Goal: Task Accomplishment & Management: Use online tool/utility

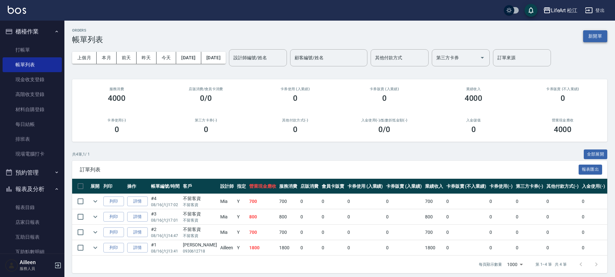
click at [588, 37] on button "新開單" at bounding box center [595, 36] width 24 height 12
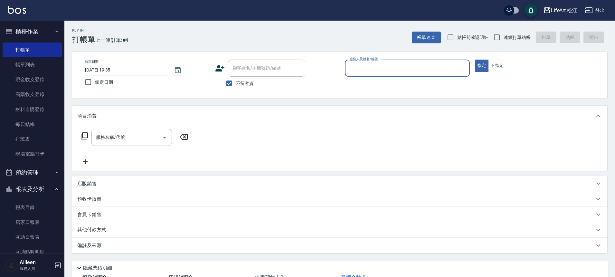
click at [376, 67] on input "服務人員姓名/編號" at bounding box center [407, 67] width 119 height 11
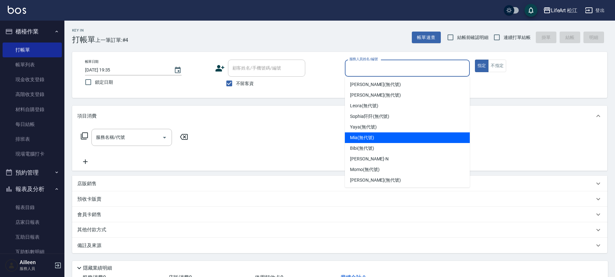
click at [373, 139] on span "Mia (無代號)" at bounding box center [362, 137] width 24 height 7
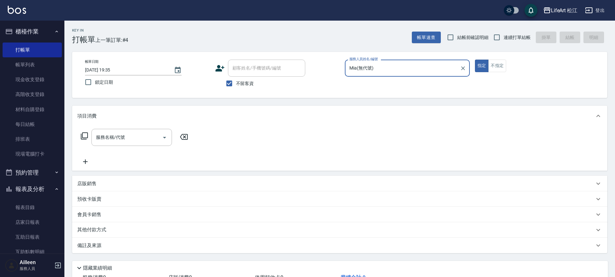
type input "Mia(無代號)"
click at [133, 137] on input "服務名稱/代號" at bounding box center [126, 137] width 65 height 11
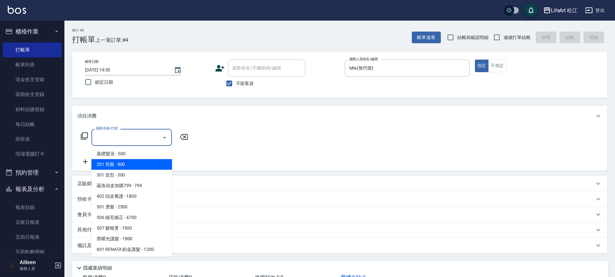
click at [130, 166] on span "201 剪髮 - 800" at bounding box center [131, 164] width 80 height 11
type input "201 剪髮(201)"
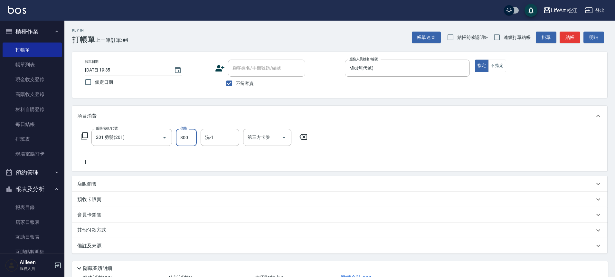
click at [188, 138] on input "800" at bounding box center [186, 137] width 21 height 17
type input "100"
click at [99, 245] on p "備註及來源" at bounding box center [89, 245] width 24 height 7
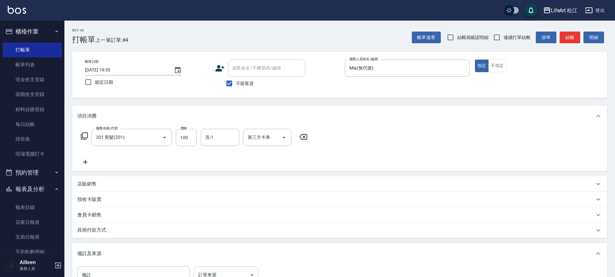
click at [216, 267] on body "LifeArt 松江 登出 櫃檯作業 打帳單 帳單列表 現金收支登錄 高階收支登錄 材料自購登錄 每日結帳 排班表 現場電腦打卡 預約管理 預約管理 單日預約…" at bounding box center [307, 183] width 615 height 366
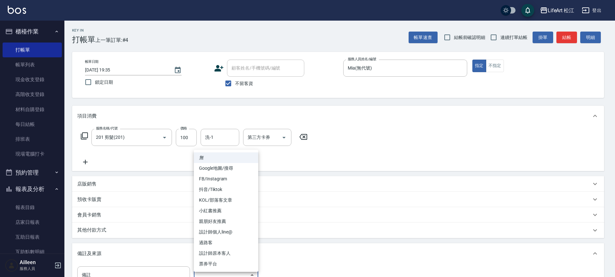
scroll to position [7, 0]
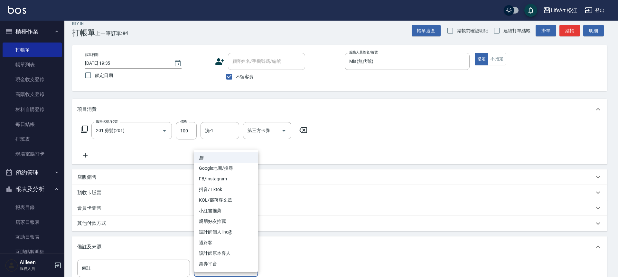
click at [221, 250] on li "設計師原本客人" at bounding box center [226, 253] width 64 height 11
type input "設計師原本客人"
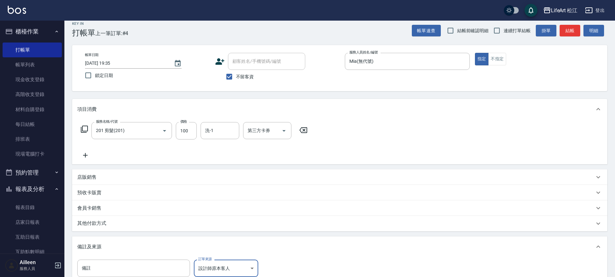
scroll to position [92, 0]
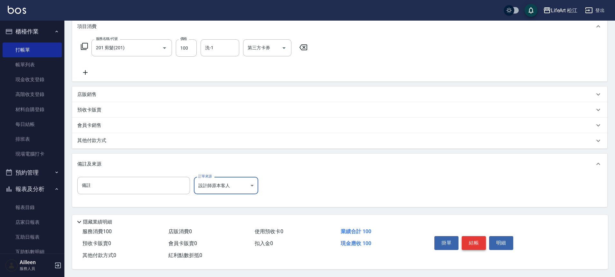
click at [476, 243] on button "結帳" at bounding box center [474, 243] width 24 height 14
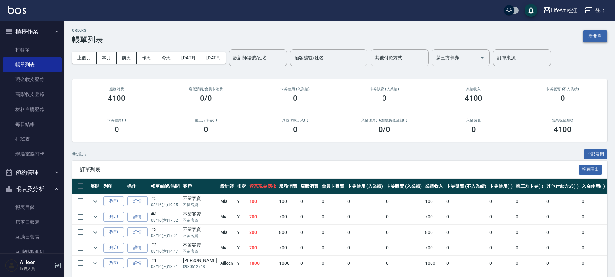
click at [587, 38] on button "新開單" at bounding box center [595, 36] width 24 height 12
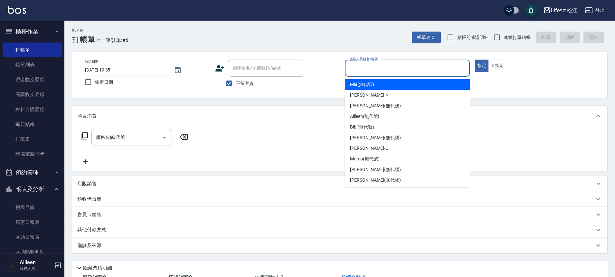
click at [355, 70] on input "服務人員姓名/編號" at bounding box center [407, 67] width 119 height 11
type input "d"
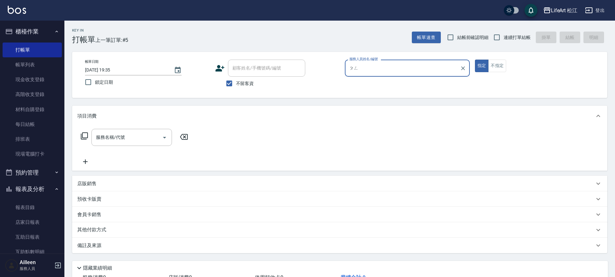
type input "彭"
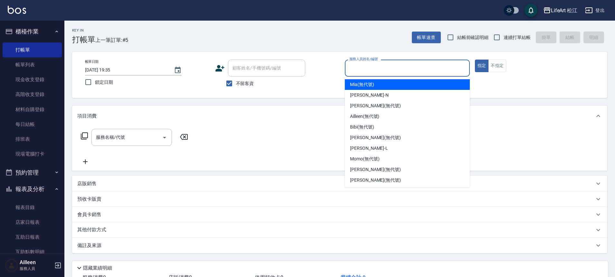
click at [356, 84] on span "Mia (無代號)" at bounding box center [362, 84] width 24 height 7
type input "Mia(無代號)"
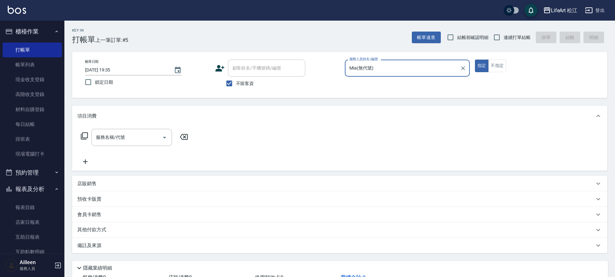
click at [243, 81] on span "不留客資" at bounding box center [245, 83] width 18 height 7
click at [236, 81] on input "不留客資" at bounding box center [229, 84] width 14 height 14
checkbox input "false"
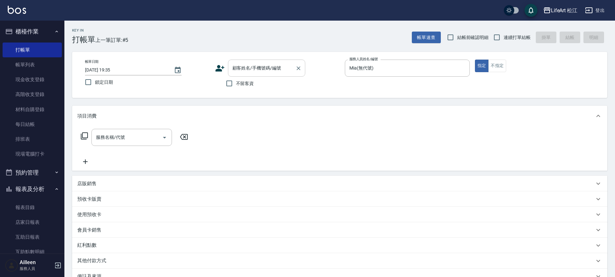
click at [252, 71] on input "顧客姓名/手機號碼/編號" at bounding box center [262, 67] width 62 height 11
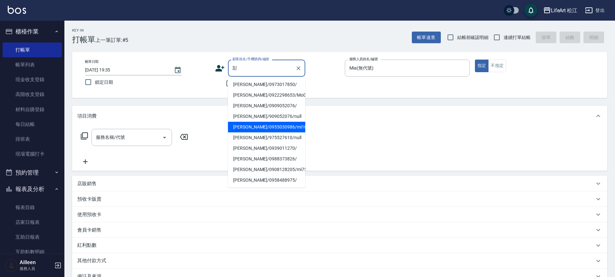
click at [249, 124] on li "[PERSON_NAME]/0955030986/mi10" at bounding box center [266, 127] width 77 height 11
type input "[PERSON_NAME]/0955030986/mi10"
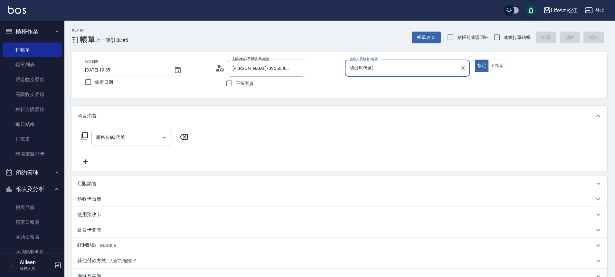
click at [133, 140] on input "服務名稱/代號" at bounding box center [126, 137] width 65 height 11
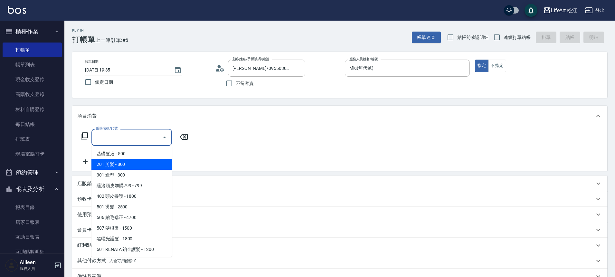
click at [132, 163] on span "201 剪髮 - 800" at bounding box center [131, 164] width 80 height 11
type input "201 剪髮(201)"
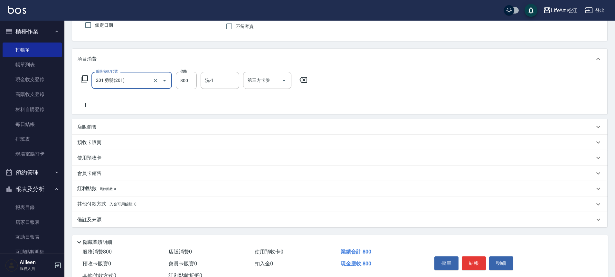
scroll to position [68, 0]
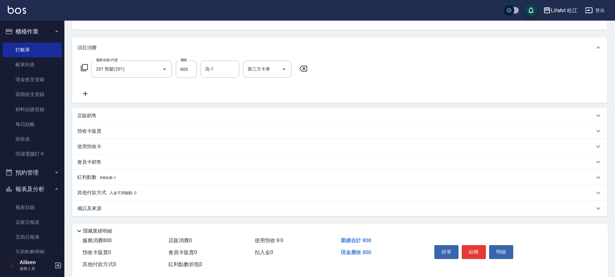
click at [111, 210] on div "備註及來源" at bounding box center [335, 208] width 517 height 7
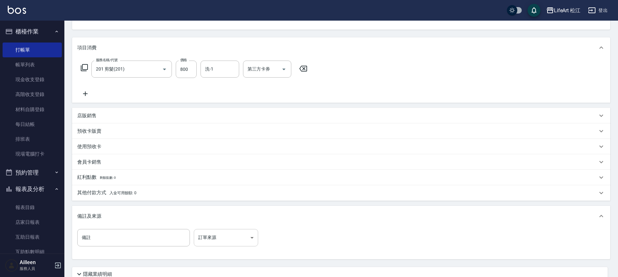
click at [247, 233] on body "LifeArt 松江 登出 櫃檯作業 打帳單 帳單列表 現金收支登錄 高階收支登錄 材料自購登錄 每日結帳 排班表 現場電腦打卡 預約管理 預約管理 單日預約…" at bounding box center [309, 130] width 618 height 397
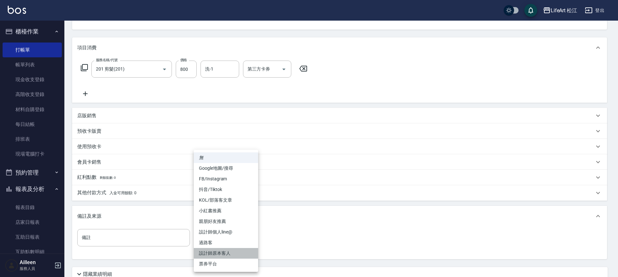
click at [229, 257] on li "設計師原本客人" at bounding box center [226, 253] width 64 height 11
type input "設計師原本客人"
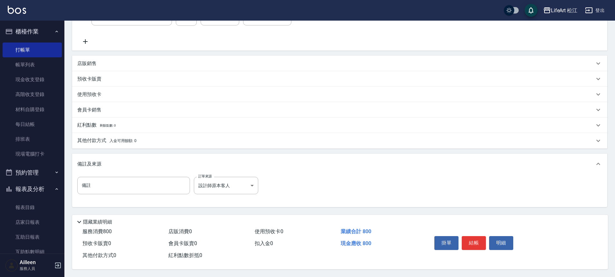
scroll to position [123, 0]
click at [482, 241] on button "結帳" at bounding box center [474, 243] width 24 height 14
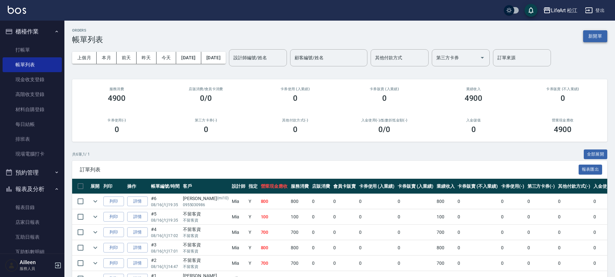
click at [588, 38] on button "新開單" at bounding box center [595, 36] width 24 height 12
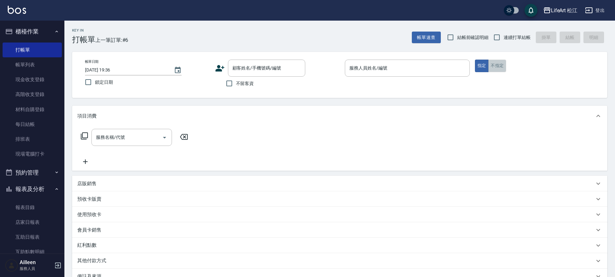
click at [500, 67] on button "不指定" at bounding box center [497, 66] width 18 height 13
click at [234, 86] on input "不留客資" at bounding box center [229, 84] width 14 height 14
checkbox input "true"
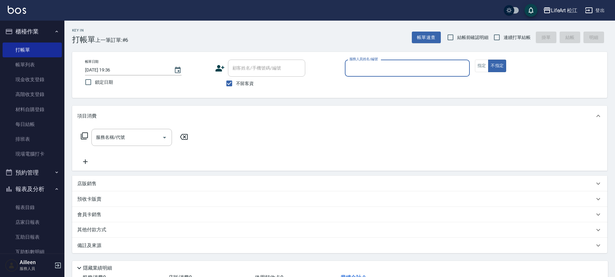
click at [356, 73] on input "服務人員姓名/編號" at bounding box center [407, 67] width 119 height 11
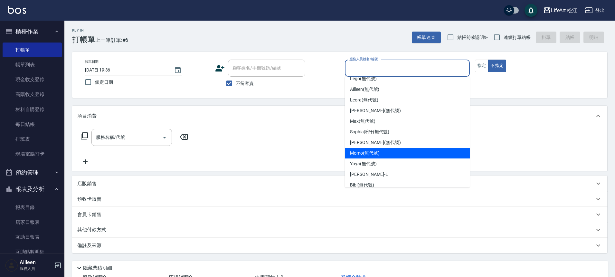
scroll to position [52, 0]
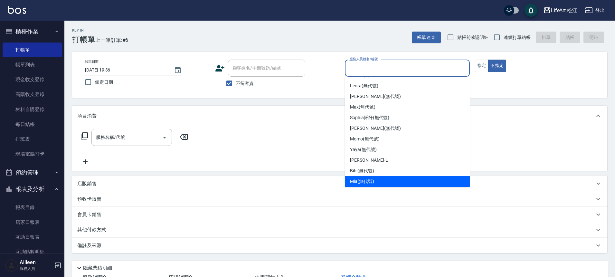
click at [362, 183] on span "Mia (無代號)" at bounding box center [362, 181] width 24 height 7
type input "Mia(無代號)"
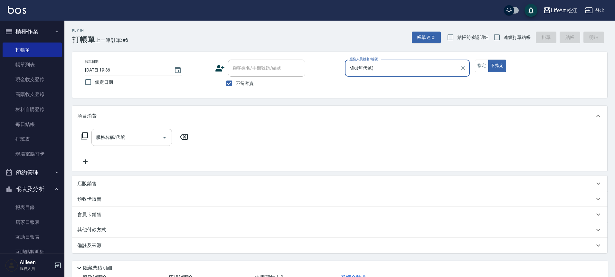
click at [144, 139] on input "服務名稱/代號" at bounding box center [126, 137] width 65 height 11
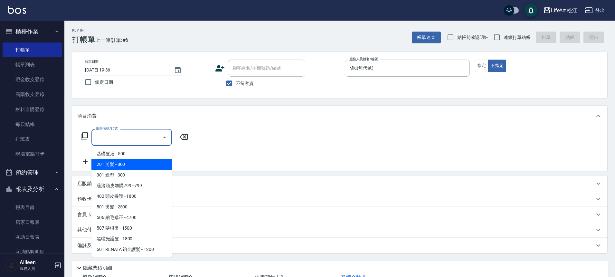
click at [136, 162] on span "201 剪髮 - 800" at bounding box center [131, 164] width 80 height 11
type input "201 剪髮(201)"
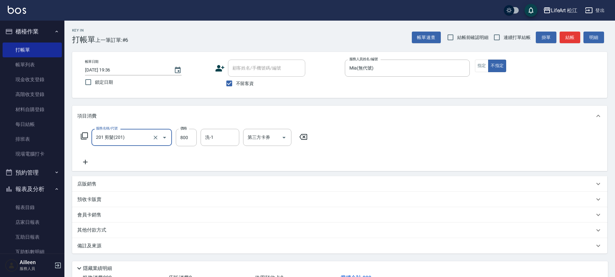
click at [112, 244] on div "備註及來源" at bounding box center [335, 245] width 517 height 7
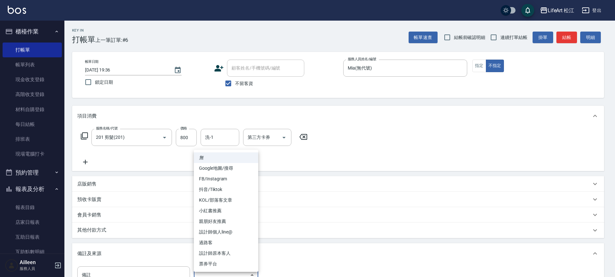
click at [213, 267] on body "LifeArt 松江 登出 櫃檯作業 打帳單 帳單列表 現金收支登錄 高階收支登錄 材料自購登錄 每日結帳 排班表 現場電腦打卡 預約管理 預約管理 單日預約…" at bounding box center [307, 183] width 615 height 366
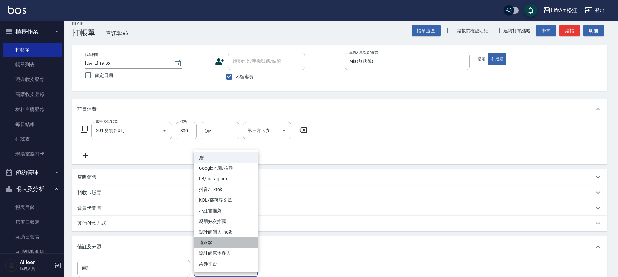
click at [224, 243] on li "過路客" at bounding box center [226, 242] width 64 height 11
type input "過路客"
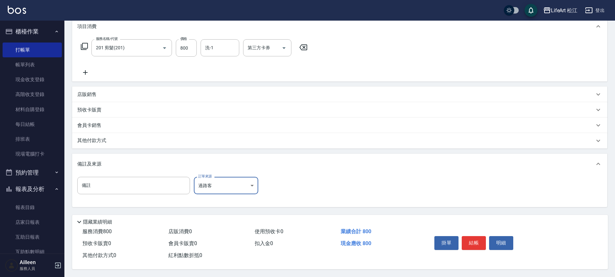
scroll to position [92, 0]
click at [469, 241] on button "結帳" at bounding box center [474, 243] width 24 height 14
